Goal: Complete application form

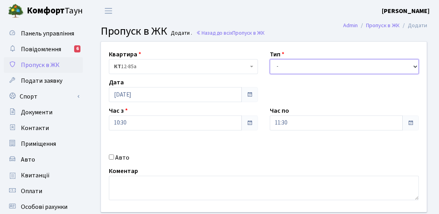
click at [295, 67] on select "- Доставка Таксі Гості Сервіс" at bounding box center [344, 66] width 149 height 15
select select "3"
click at [270, 59] on select "- Доставка Таксі Гості Сервіс" at bounding box center [344, 66] width 149 height 15
click at [125, 161] on label "Авто" at bounding box center [122, 157] width 14 height 9
click at [114, 160] on input "Авто" at bounding box center [111, 157] width 5 height 5
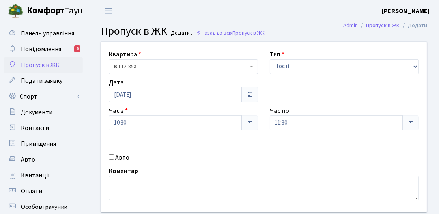
checkbox input "true"
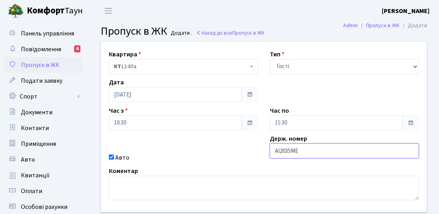
type input "АІ2035МЕ"
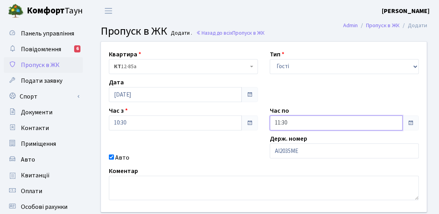
click at [311, 125] on input "11:30" at bounding box center [336, 123] width 133 height 15
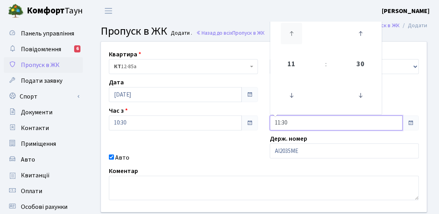
click at [286, 38] on icon at bounding box center [291, 33] width 21 height 21
type input "14:30"
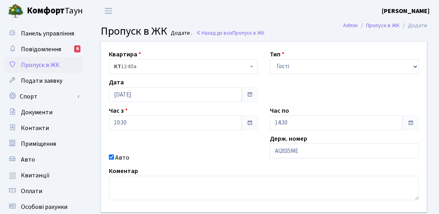
click at [232, 165] on div "Квартира <b>КТ</b>&nbsp;&nbsp;&nbsp;&nbsp;12-85а КТ 12-85а Тип - Доставка Таксі…" at bounding box center [264, 127] width 338 height 170
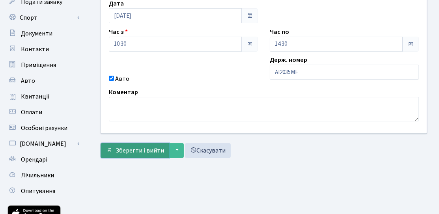
click at [151, 146] on span "Зберегти і вийти" at bounding box center [140, 150] width 48 height 9
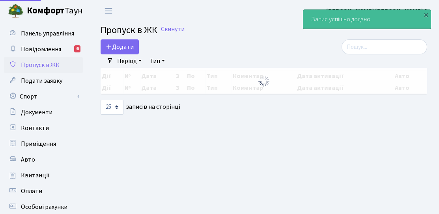
select select "25"
